Goal: Information Seeking & Learning: Learn about a topic

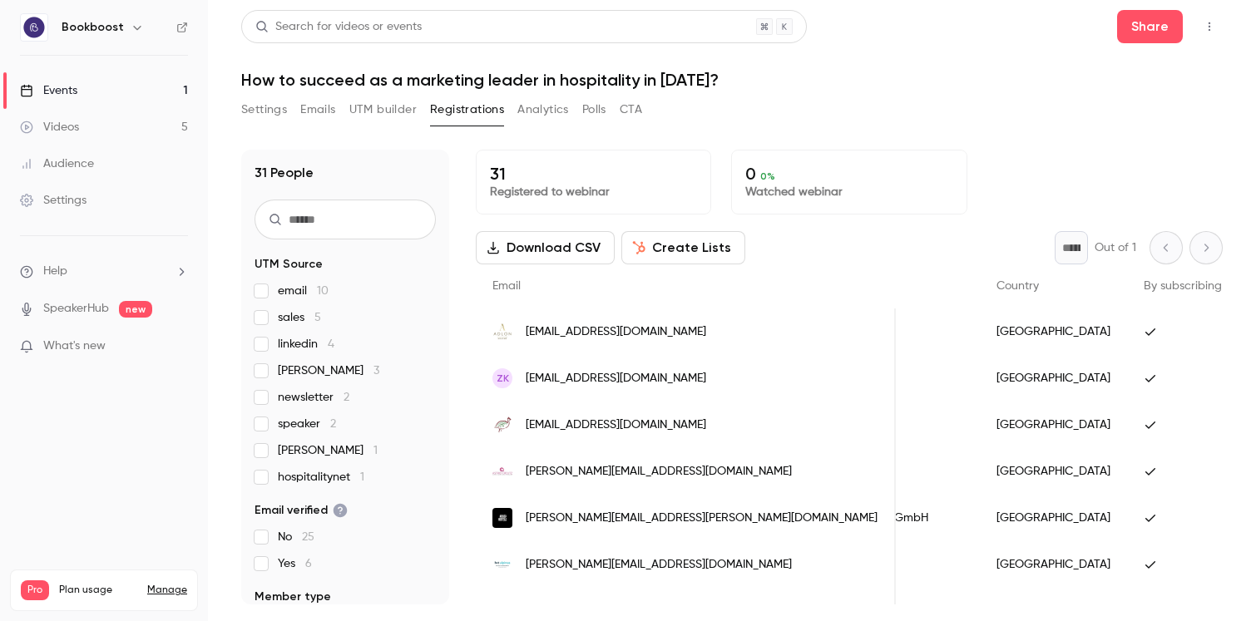
scroll to position [0, 718]
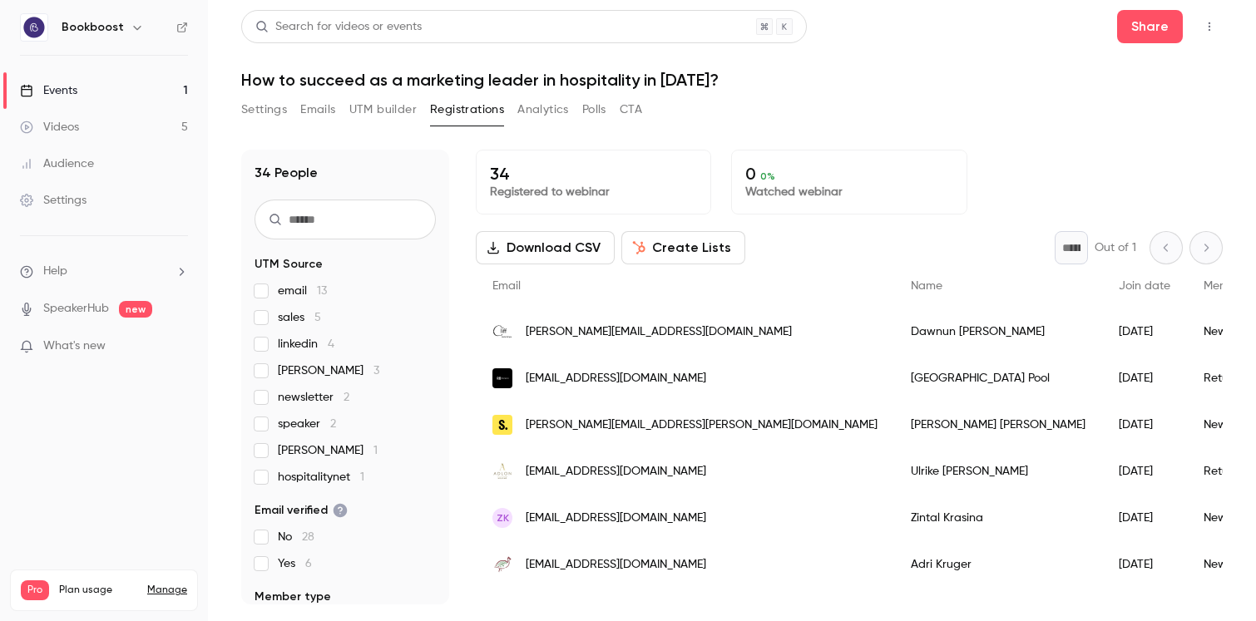
click at [1037, 70] on h1 "How to succeed as a marketing leader in hospitality in [DATE]?" at bounding box center [731, 80] width 981 height 20
